Goal: Check status: Check status

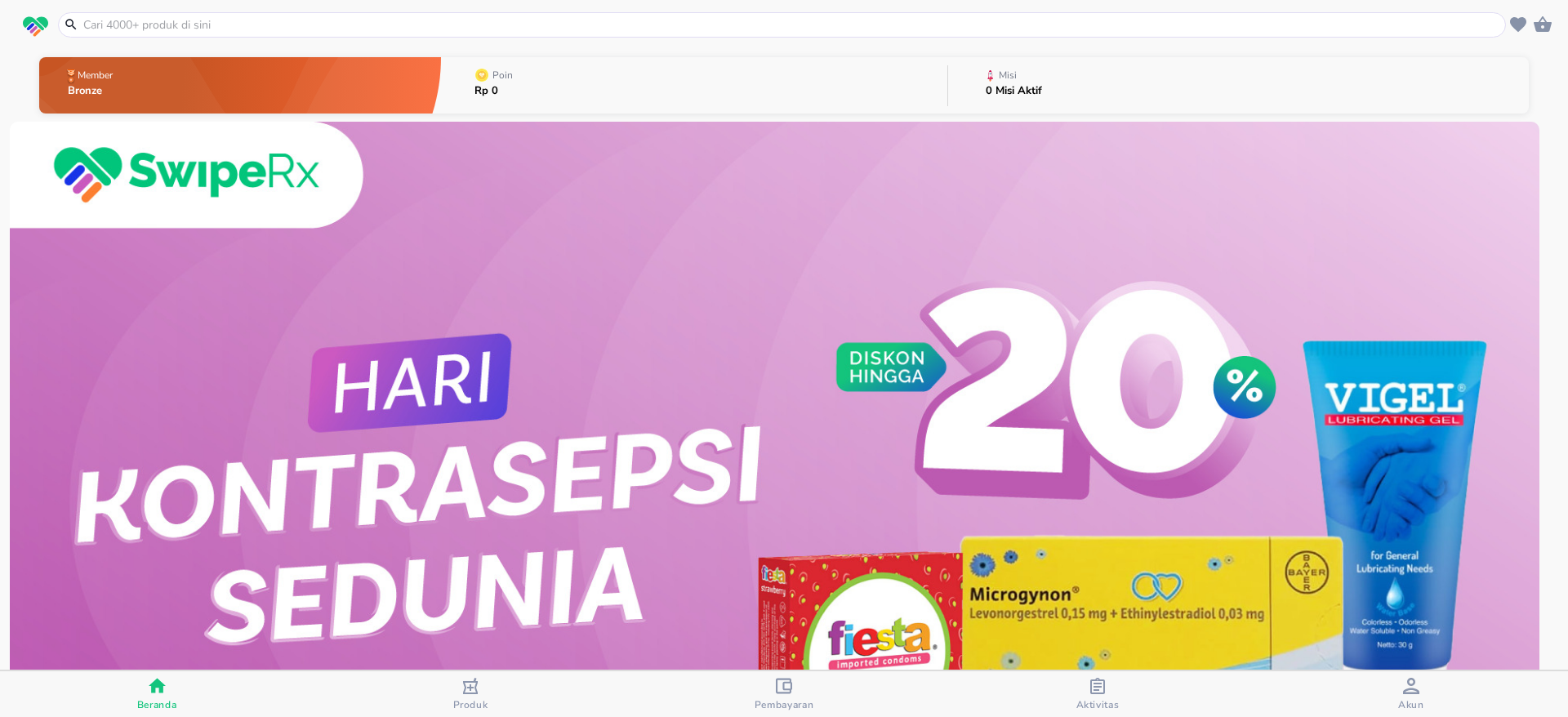
click at [1107, 695] on div "Aktivitas" at bounding box center [1098, 694] width 43 height 34
